Goal: Information Seeking & Learning: Learn about a topic

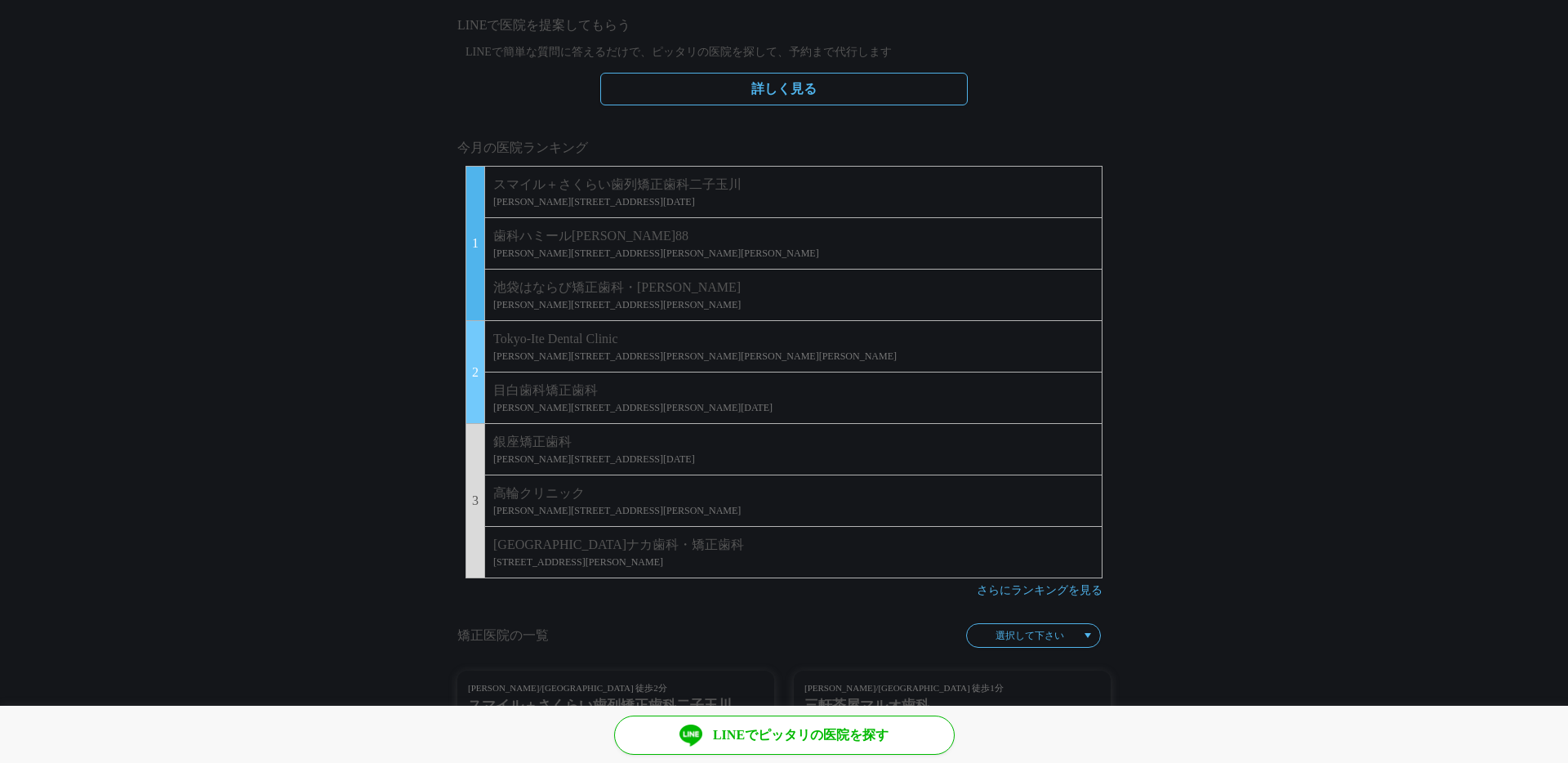
click at [578, 467] on li "銀座矯正歯科 東京都中央区 銀座3-3-14 銀座グランディア6階" at bounding box center [794, 449] width 618 height 52
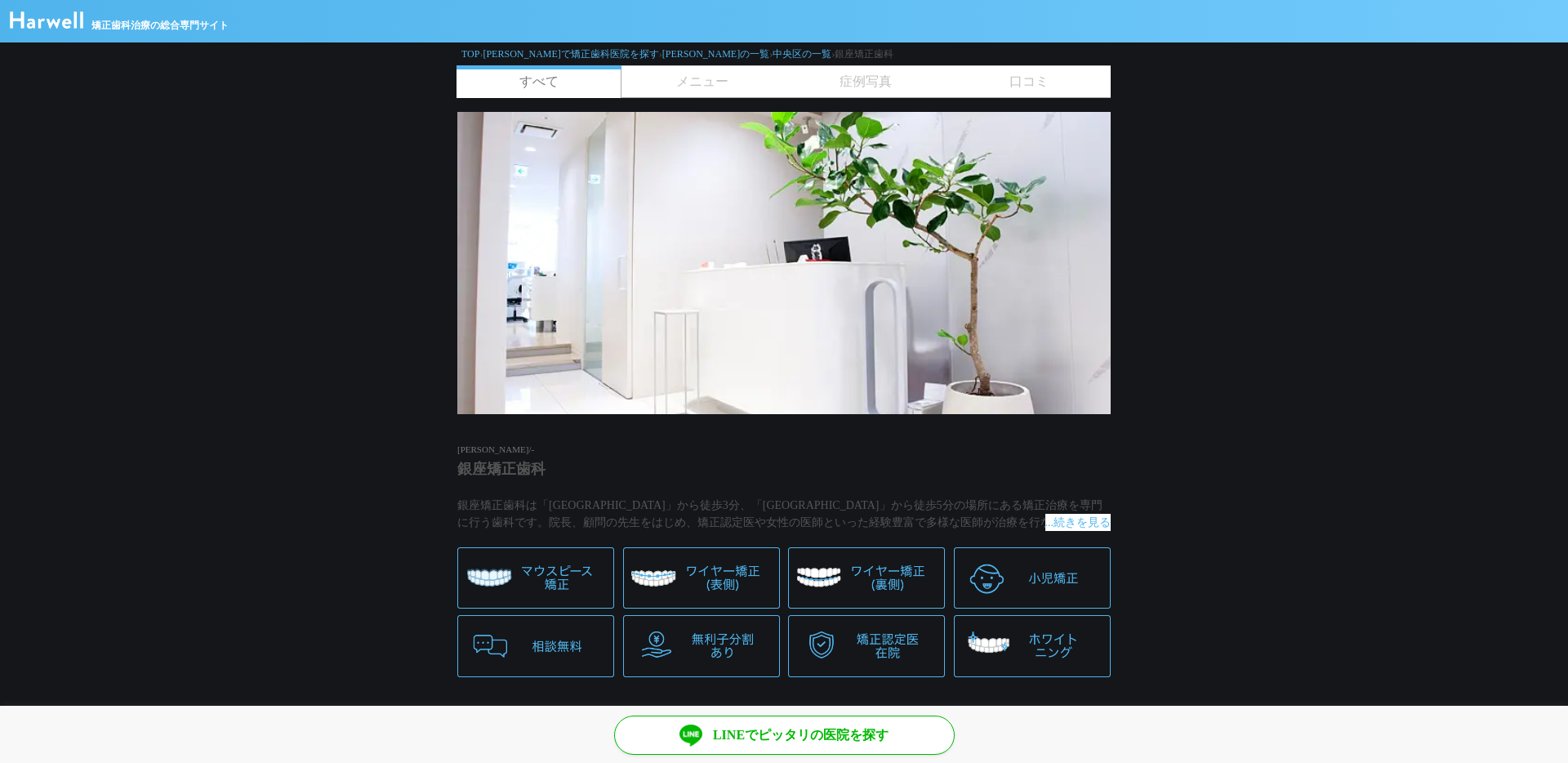
click at [69, 28] on img at bounding box center [46, 20] width 74 height 17
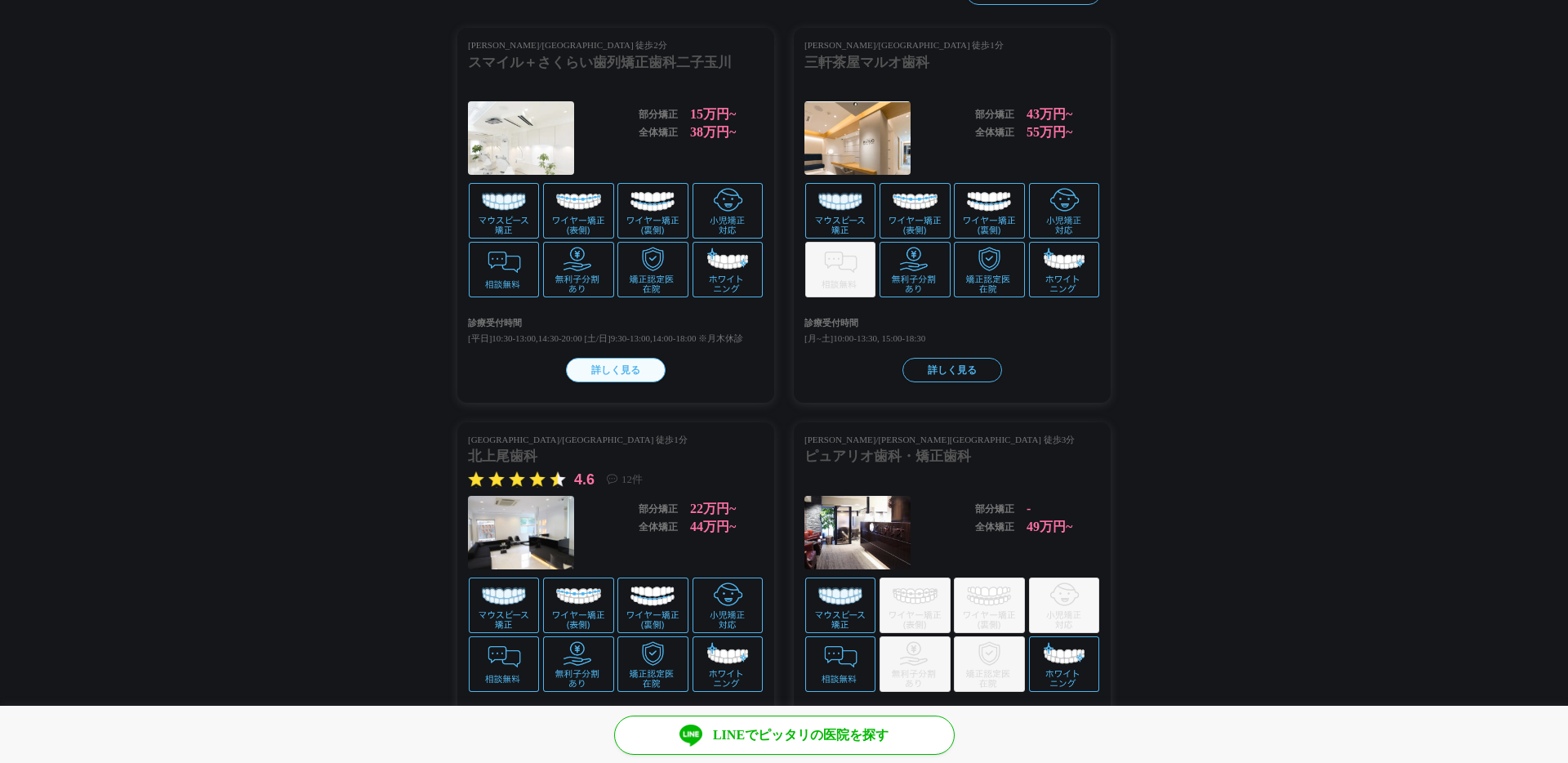
scroll to position [1849, 0]
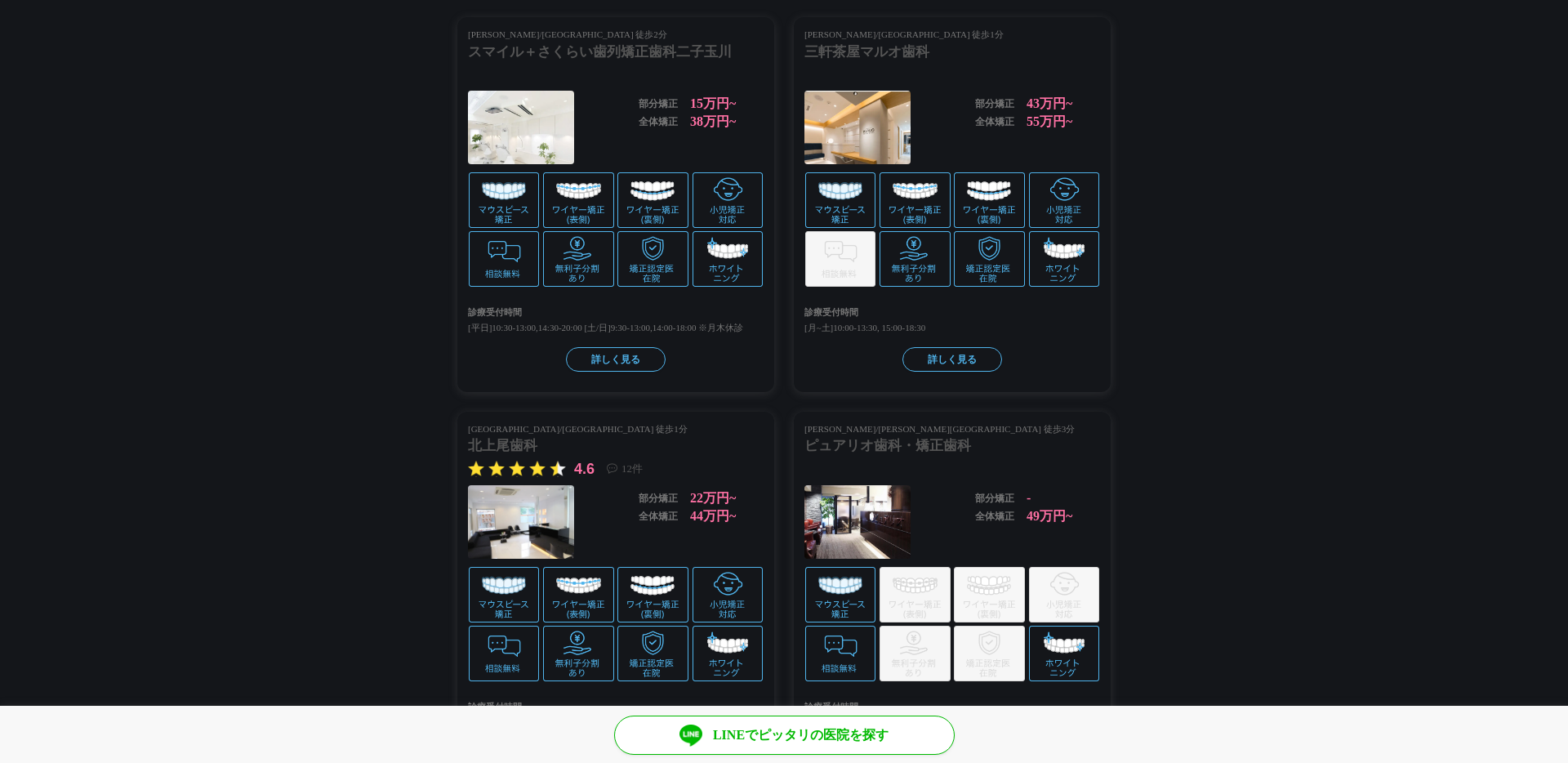
click at [611, 477] on div "12件" at bounding box center [625, 469] width 36 height 16
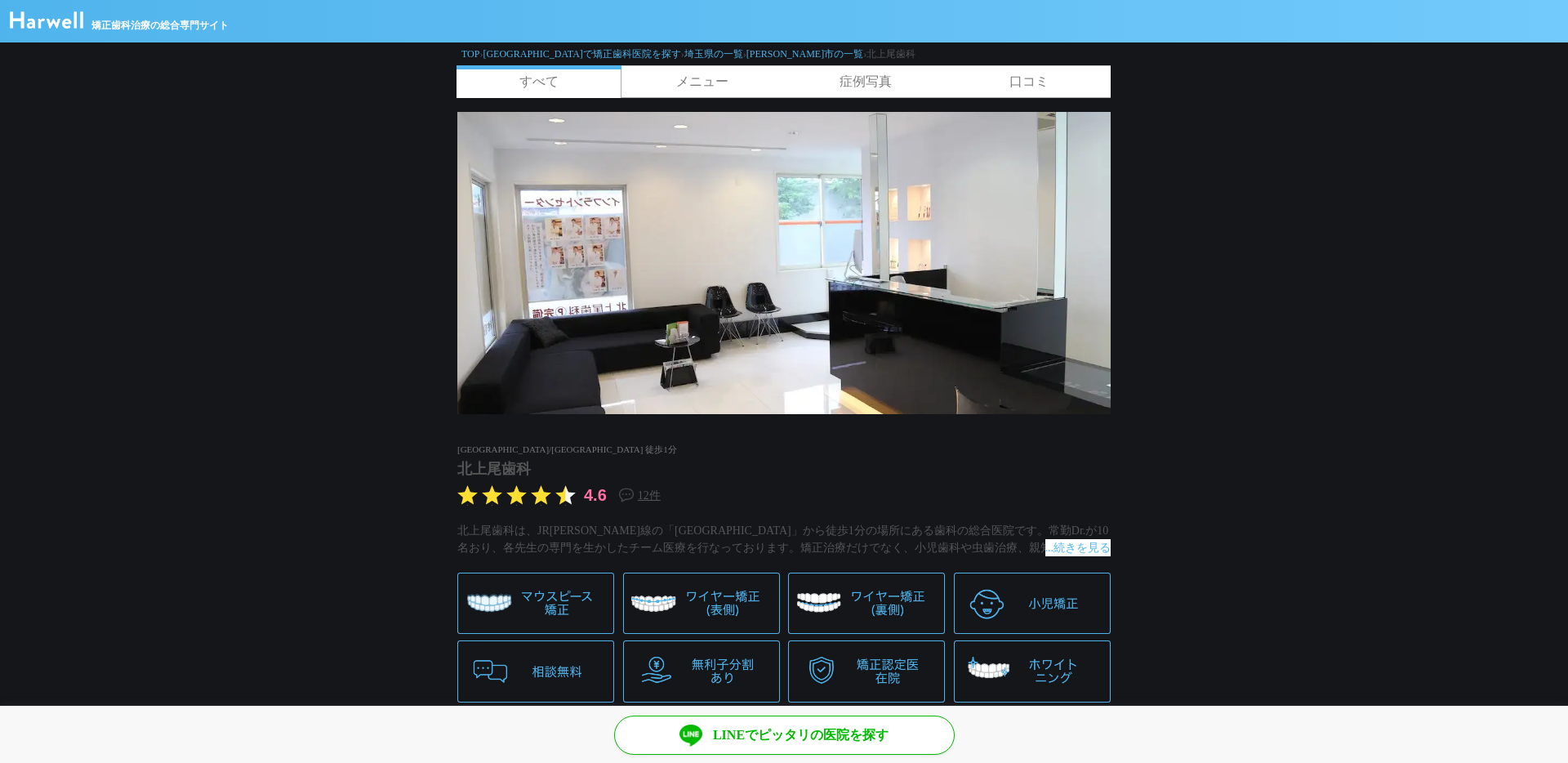
click at [611, 477] on h1 "北上尾歯科" at bounding box center [784, 469] width 653 height 22
click at [646, 489] on link "12件" at bounding box center [650, 495] width 23 height 17
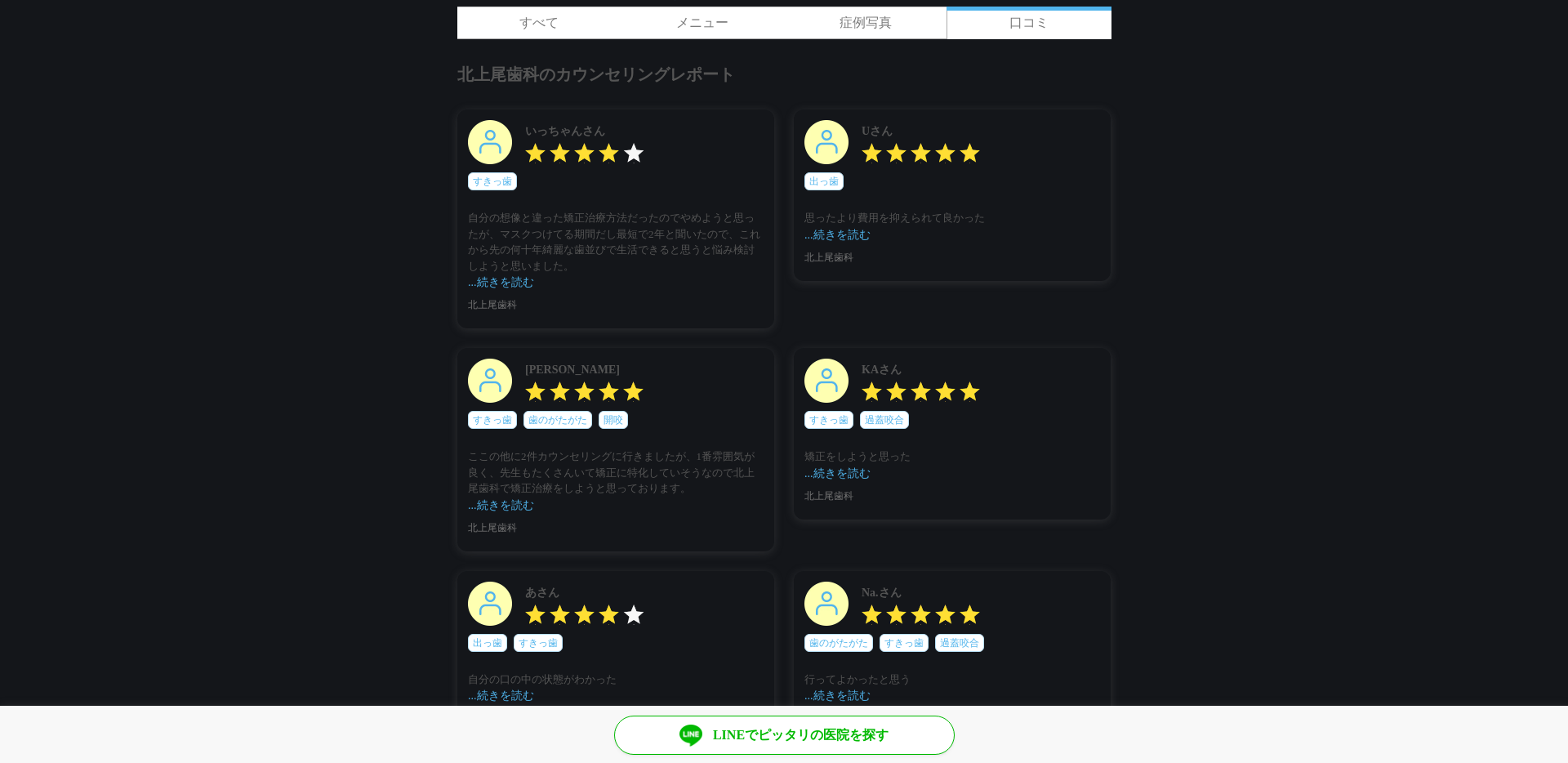
scroll to position [61, 0]
